Goal: Task Accomplishment & Management: Use online tool/utility

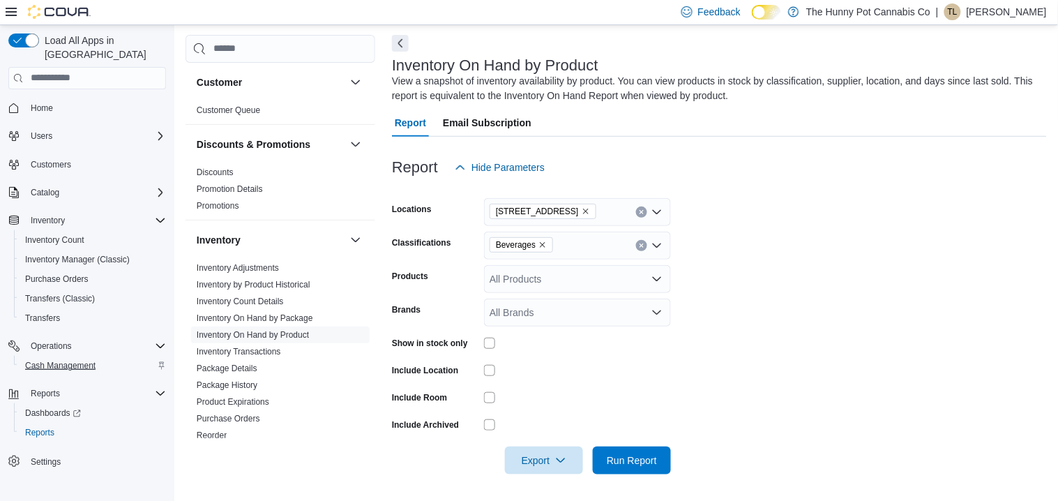
scroll to position [93, 0]
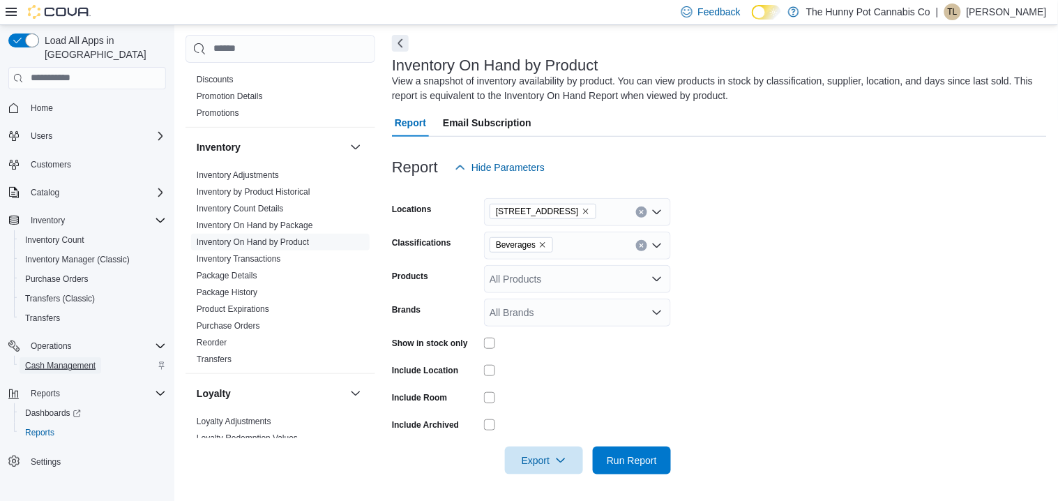
click at [75, 360] on span "Cash Management" at bounding box center [60, 365] width 70 height 11
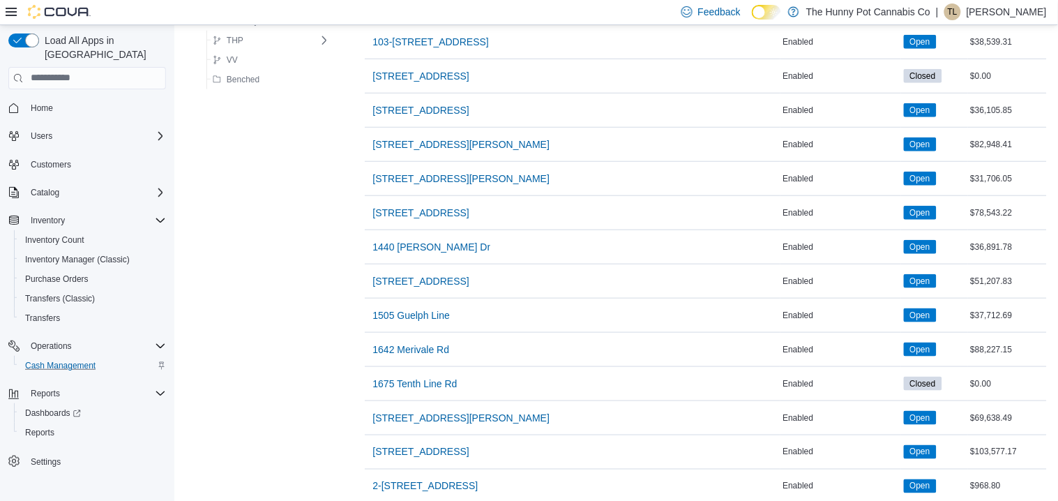
scroll to position [228, 0]
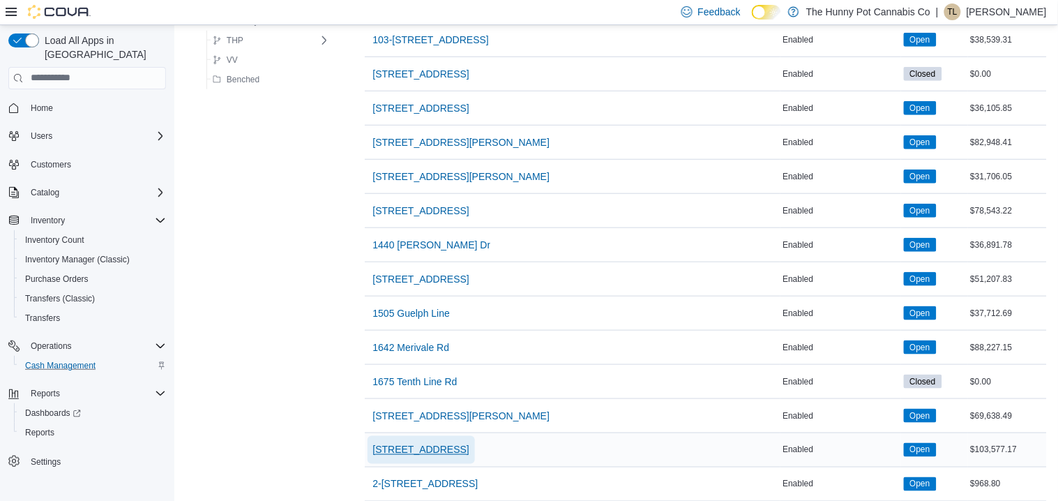
click at [386, 449] on span "[STREET_ADDRESS]" at bounding box center [421, 450] width 96 height 14
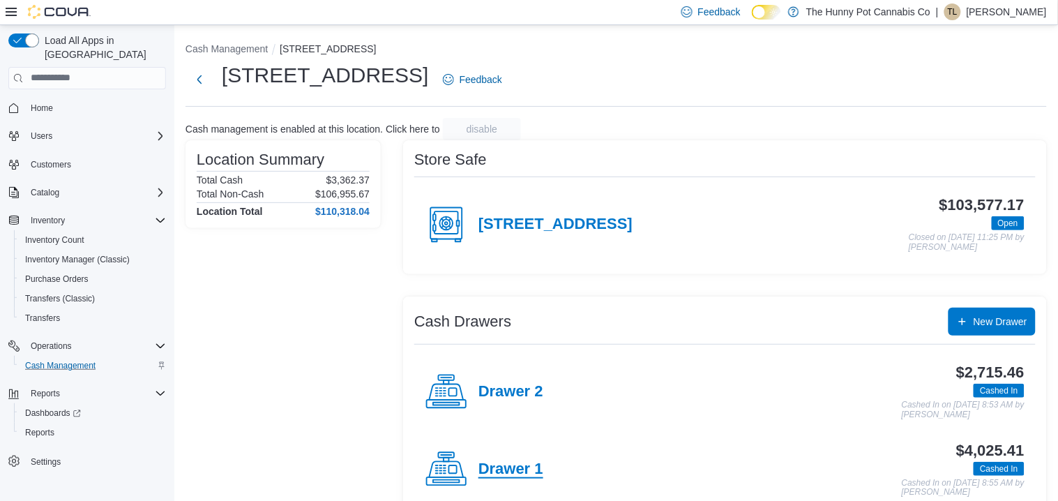
click at [493, 464] on h4 "Drawer 1" at bounding box center [510, 469] width 65 height 18
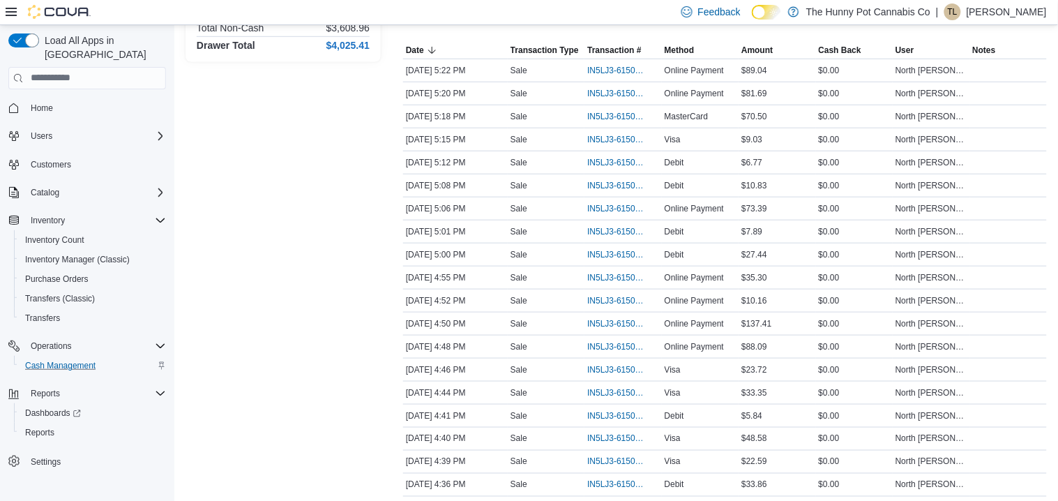
scroll to position [259, 0]
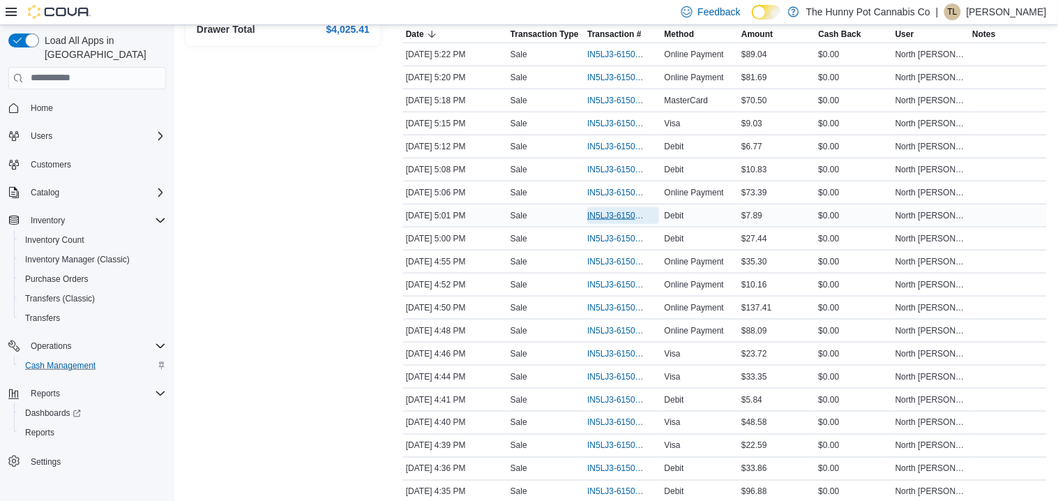
click at [598, 215] on span "IN5LJ3-6150487" at bounding box center [615, 215] width 57 height 11
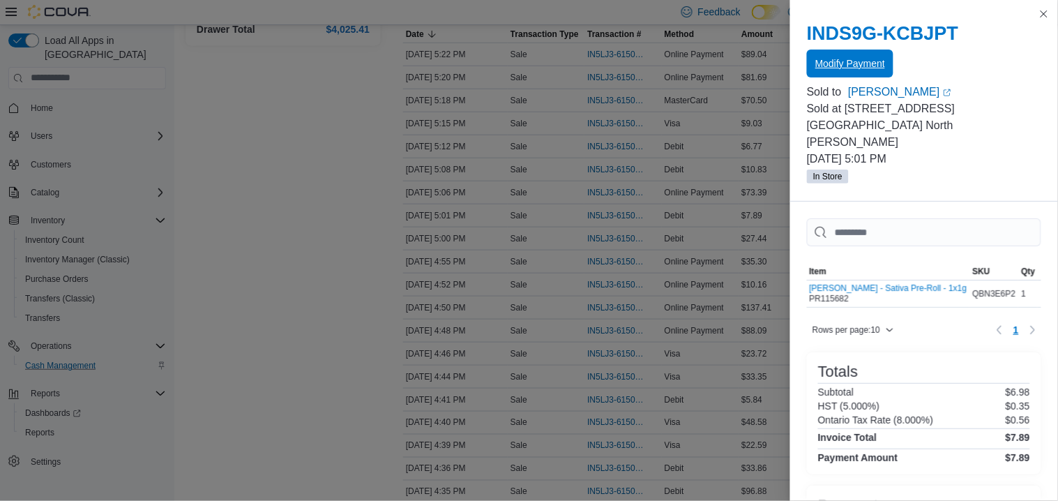
click at [856, 68] on span "Modify Payment" at bounding box center [850, 63] width 70 height 14
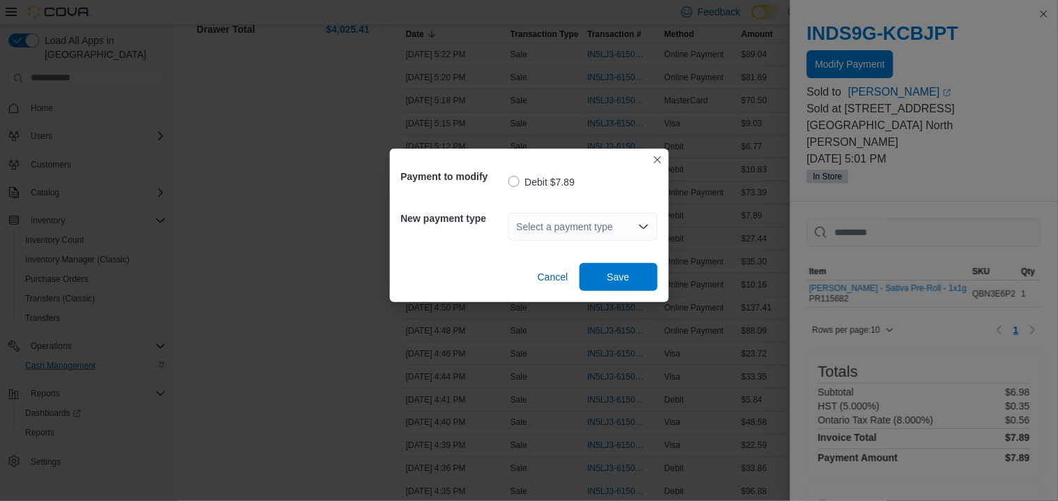
click at [623, 231] on div "Select a payment type" at bounding box center [582, 227] width 149 height 28
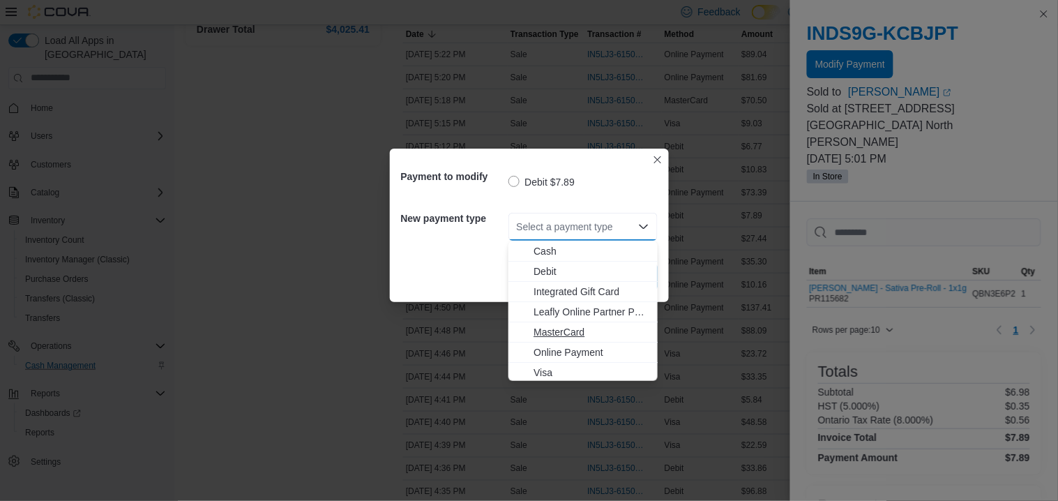
click at [570, 336] on span "MasterCard" at bounding box center [591, 332] width 116 height 14
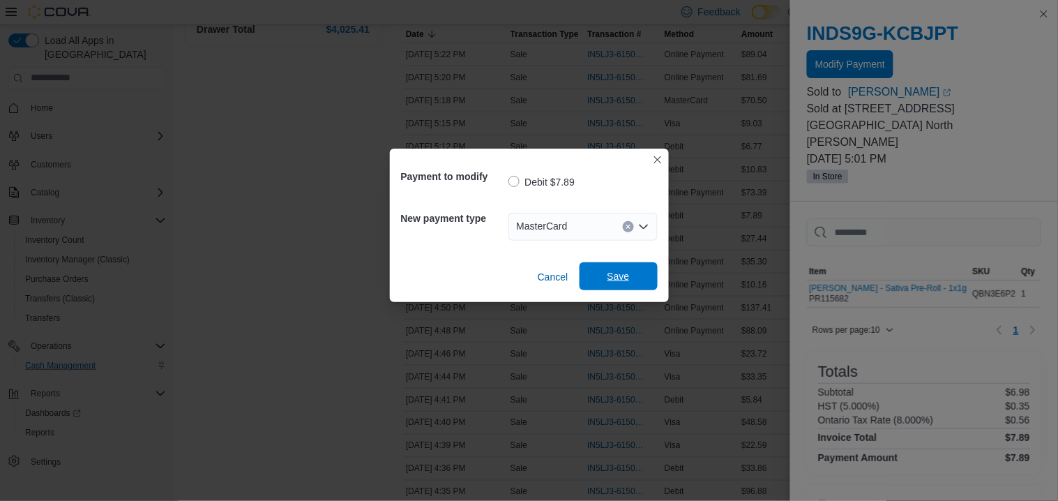
click at [613, 267] on span "Save" at bounding box center [618, 276] width 61 height 28
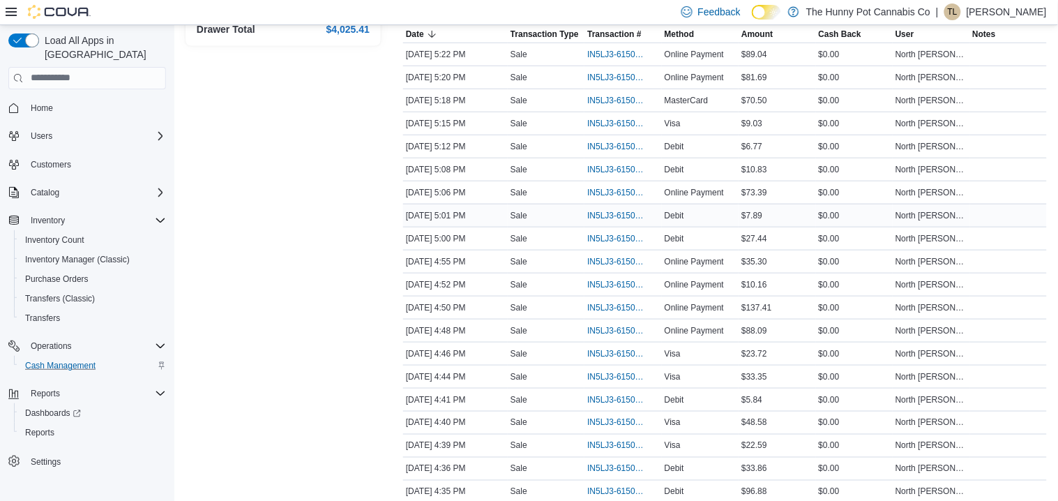
scroll to position [0, 0]
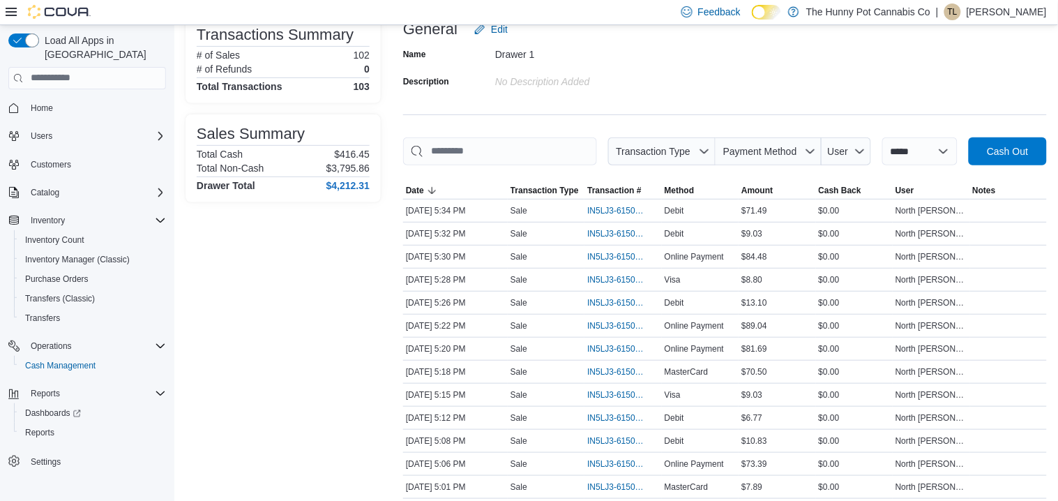
scroll to position [106, 0]
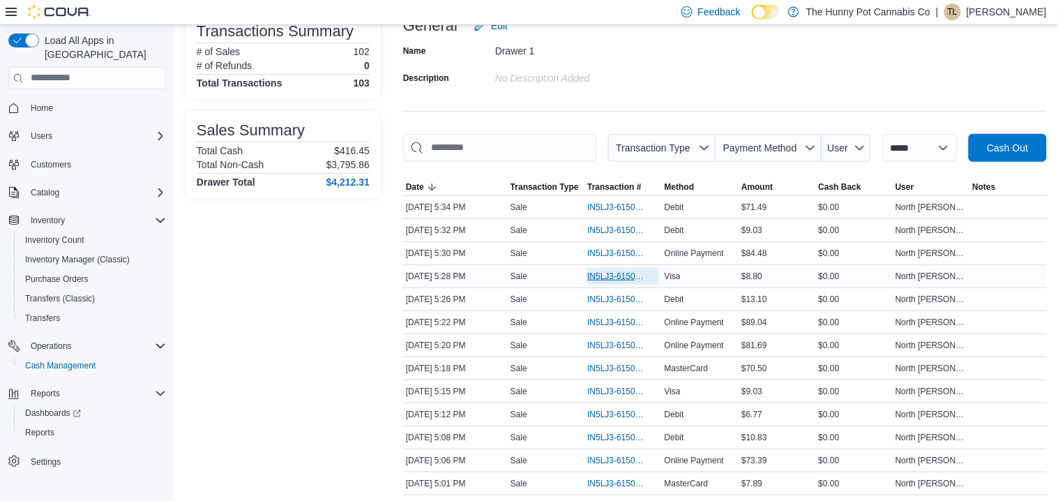
click at [620, 273] on span "IN5LJ3-6150770" at bounding box center [615, 275] width 57 height 11
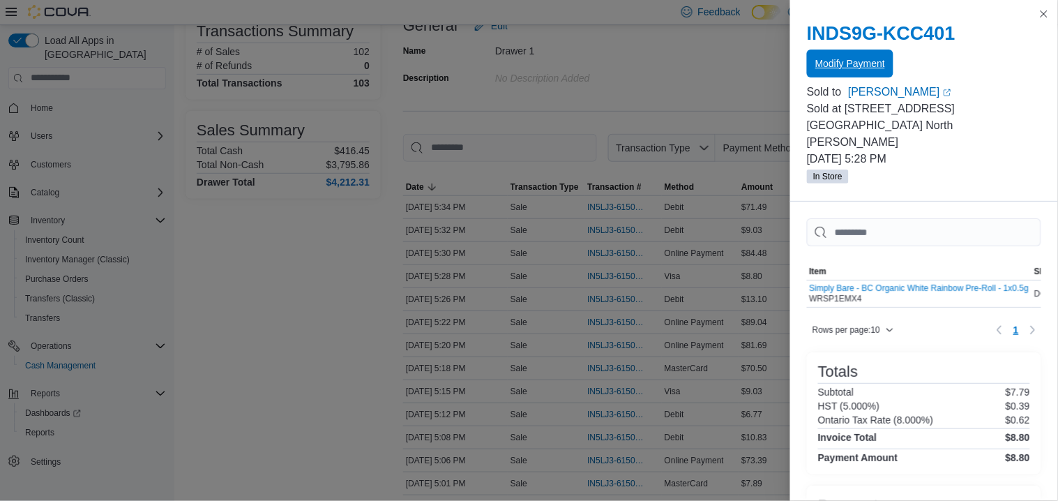
click at [862, 56] on span "Modify Payment" at bounding box center [850, 63] width 70 height 28
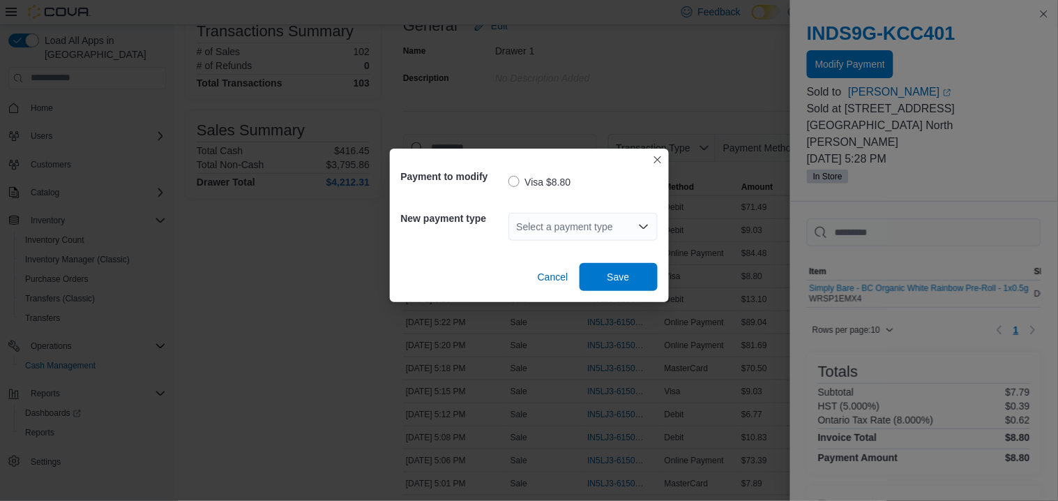
click at [575, 226] on div "Select a payment type" at bounding box center [582, 227] width 149 height 28
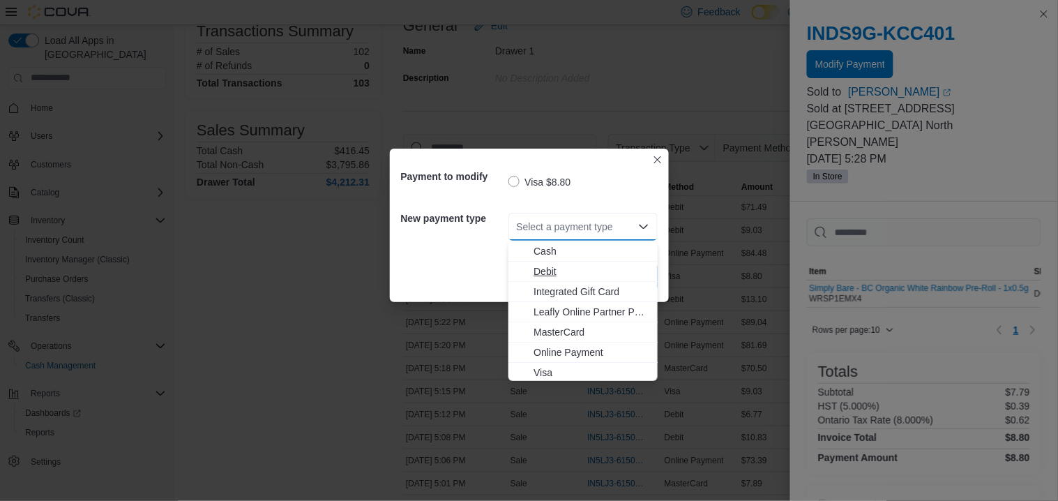
click at [555, 266] on span "Debit" at bounding box center [591, 271] width 116 height 14
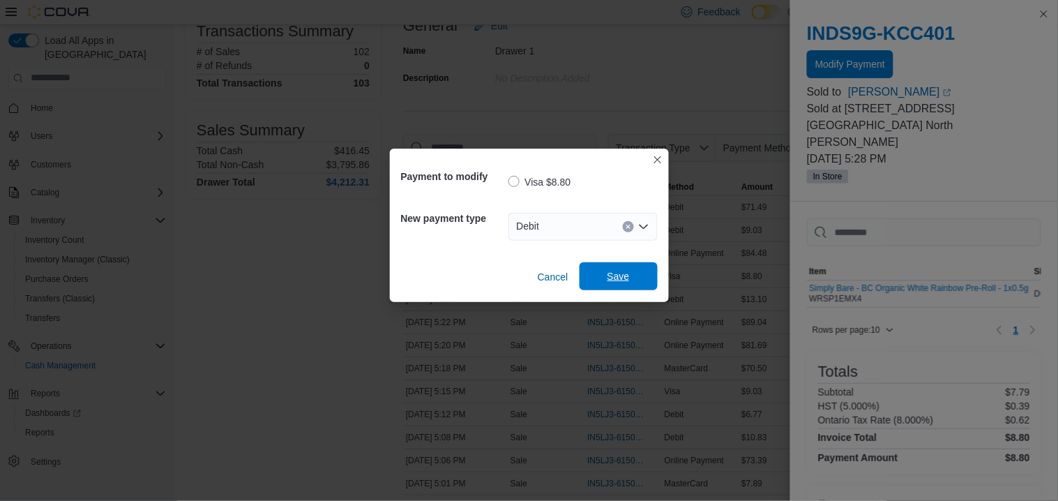
click at [613, 275] on span "Save" at bounding box center [618, 276] width 22 height 14
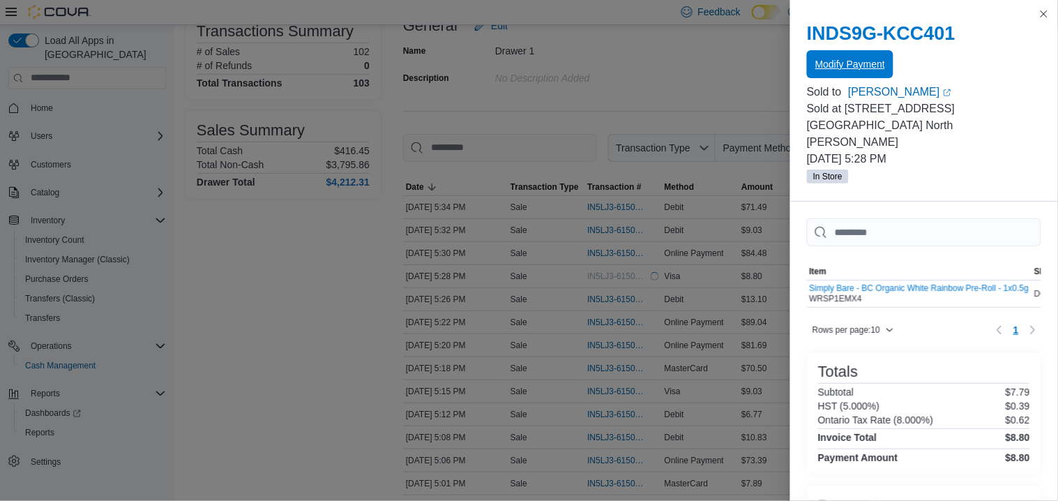
scroll to position [0, 0]
